Goal: Task Accomplishment & Management: Manage account settings

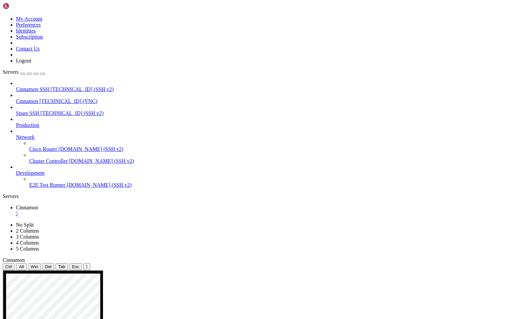
drag, startPoint x: 316, startPoint y: 567, endPoint x: 399, endPoint y: 555, distance: 84.5
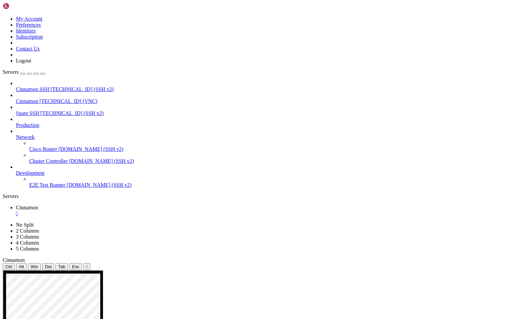
drag, startPoint x: 299, startPoint y: 466, endPoint x: 293, endPoint y: 357, distance: 109.3
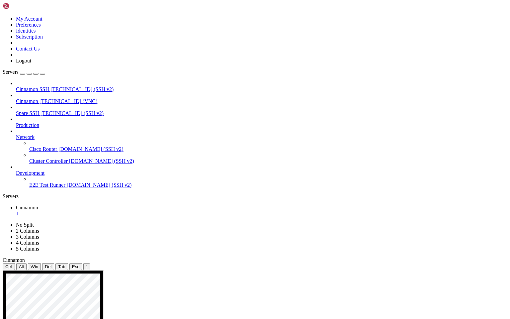
drag, startPoint x: 192, startPoint y: 415, endPoint x: 141, endPoint y: 364, distance: 72.5
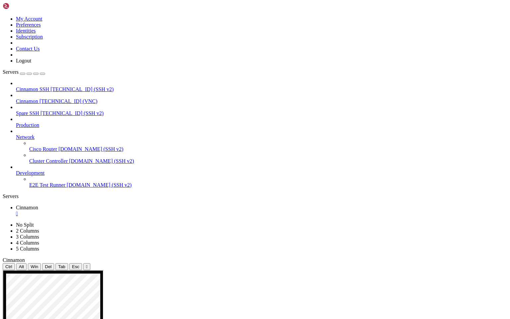
drag, startPoint x: 200, startPoint y: 544, endPoint x: 260, endPoint y: 542, distance: 59.8
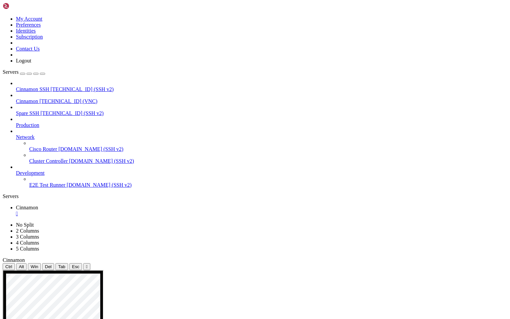
drag, startPoint x: 311, startPoint y: 380, endPoint x: 341, endPoint y: 381, distance: 30.5
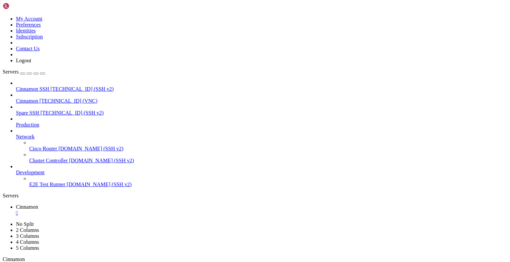
click at [122, 210] on div "" at bounding box center [261, 213] width 491 height 6
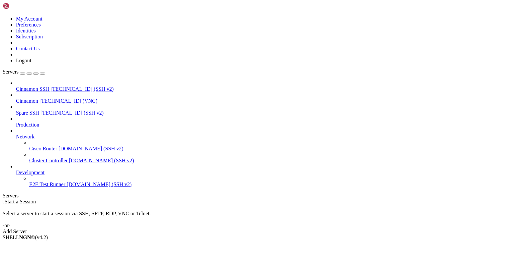
click at [3, 16] on icon at bounding box center [3, 16] width 0 height 0
click at [31, 63] on link "Logout" at bounding box center [23, 61] width 15 height 6
